Goal: Use online tool/utility: Utilize a website feature to perform a specific function

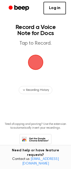
click at [38, 67] on span "button" at bounding box center [35, 61] width 19 height 19
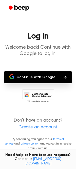
click at [35, 78] on button "Continue with Google" at bounding box center [37, 77] width 67 height 12
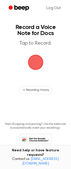
click at [34, 62] on span "button" at bounding box center [35, 62] width 16 height 16
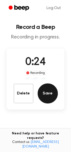
click at [48, 95] on button "Save" at bounding box center [48, 94] width 20 height 20
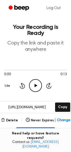
click at [26, 131] on button "Insert into Doc" at bounding box center [35, 133] width 40 height 11
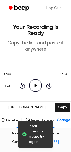
click at [34, 133] on span "Insert timeout - please try again" at bounding box center [39, 134] width 20 height 21
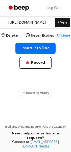
scroll to position [86, 0]
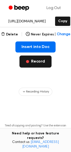
click at [33, 62] on button "Record" at bounding box center [35, 62] width 32 height 12
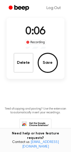
scroll to position [41, 0]
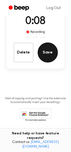
click at [51, 56] on button "Save" at bounding box center [48, 53] width 20 height 20
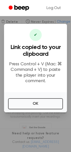
scroll to position [99, 0]
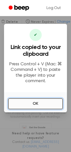
click at [20, 104] on button "OK" at bounding box center [35, 104] width 55 height 11
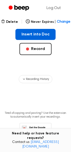
click at [40, 36] on button "Insert into Doc" at bounding box center [35, 34] width 40 height 11
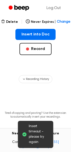
click at [36, 136] on span "Insert timeout - please try again" at bounding box center [39, 134] width 20 height 21
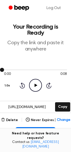
scroll to position [0, 0]
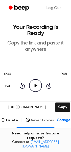
click at [62, 119] on span "Change" at bounding box center [63, 120] width 13 height 5
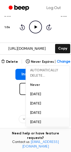
scroll to position [63, 0]
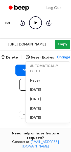
click at [61, 44] on button "Copy" at bounding box center [62, 44] width 15 height 9
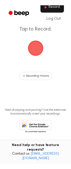
scroll to position [9, 0]
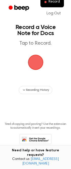
click at [36, 71] on span "button" at bounding box center [35, 62] width 17 height 17
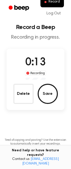
scroll to position [25, 0]
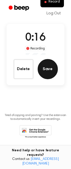
click at [47, 75] on button "Save" at bounding box center [48, 69] width 20 height 20
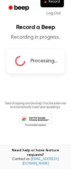
scroll to position [0, 0]
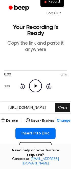
click at [36, 88] on icon "Play Audio" at bounding box center [35, 85] width 13 height 13
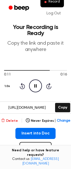
click at [11, 121] on button "Delete" at bounding box center [9, 120] width 17 height 5
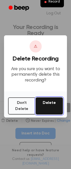
click at [50, 107] on button "Delete" at bounding box center [49, 105] width 27 height 17
click at [52, 103] on button "Delete" at bounding box center [49, 105] width 27 height 17
